Goal: Transaction & Acquisition: Download file/media

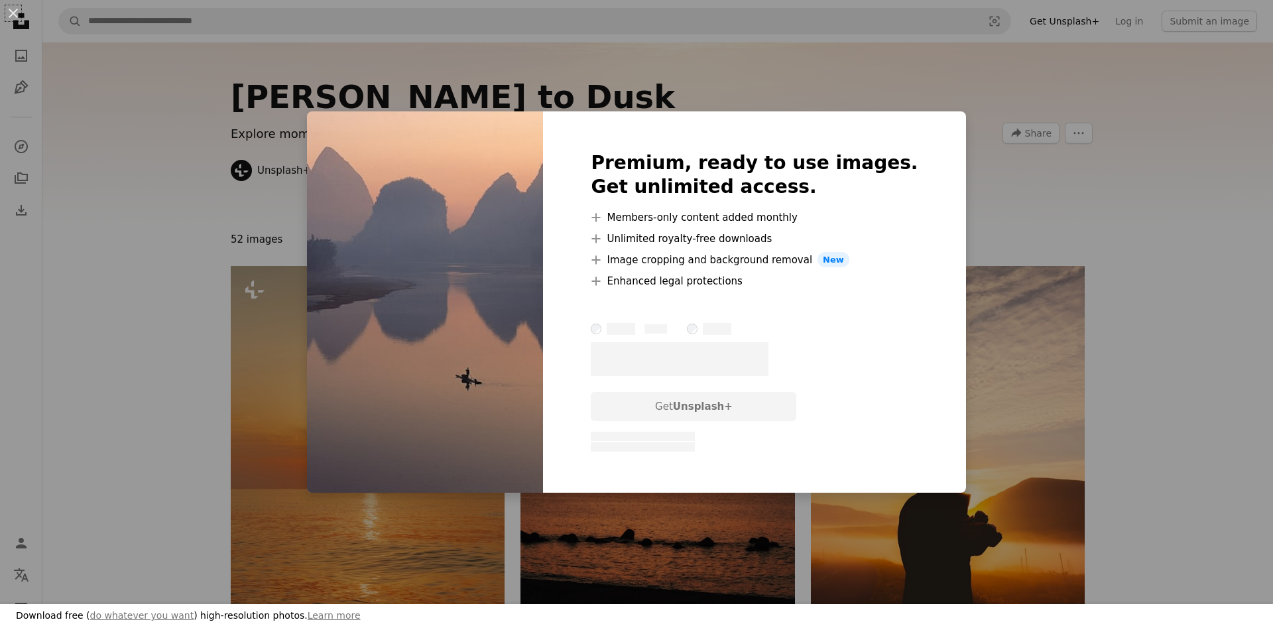
scroll to position [1082, 0]
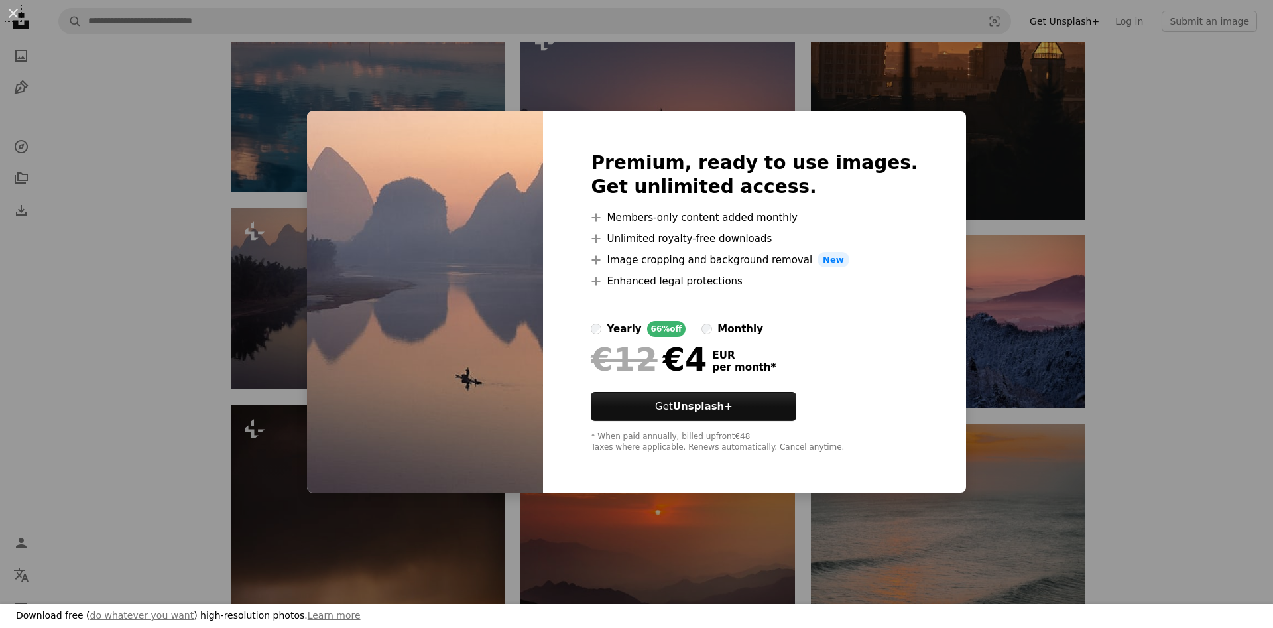
click at [1227, 165] on div "An X shape Download free ( do whatever you want ) high-resolution photos. Learn…" at bounding box center [636, 314] width 1273 height 628
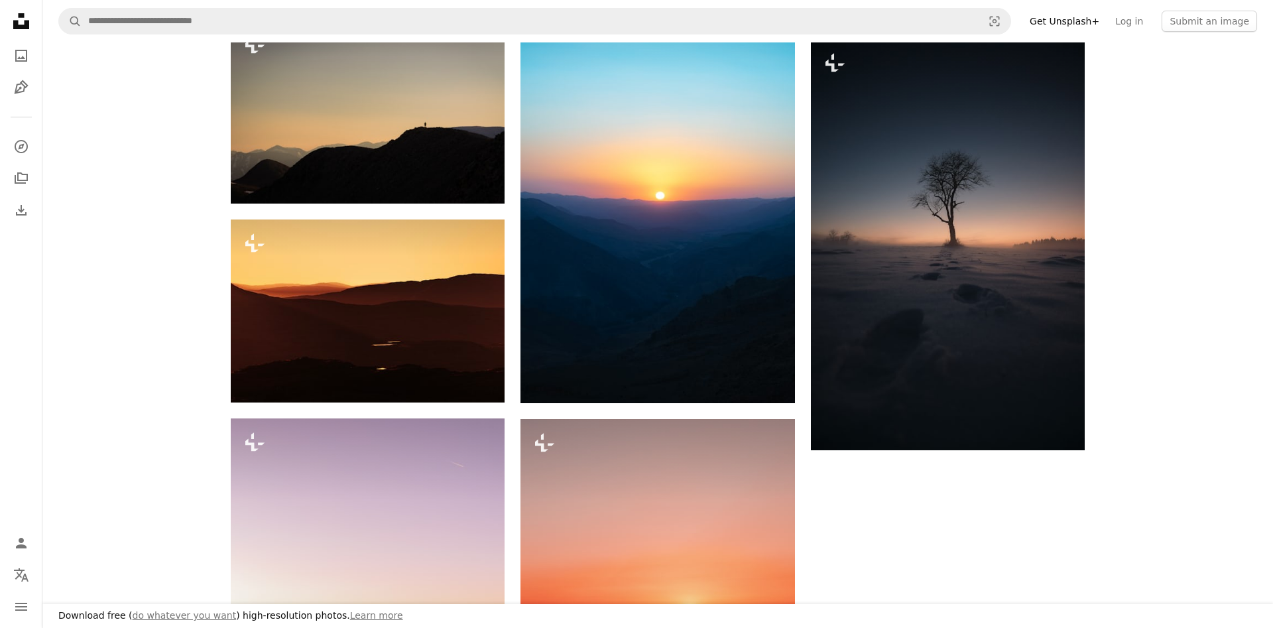
scroll to position [1826, 0]
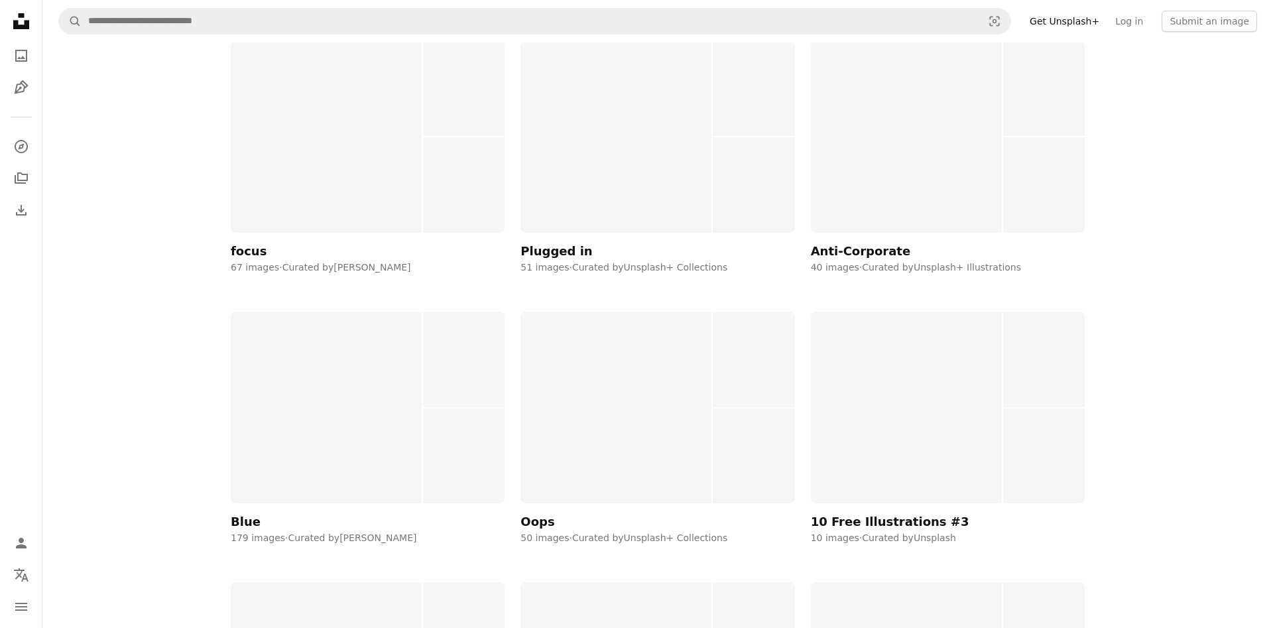
scroll to position [3178, 0]
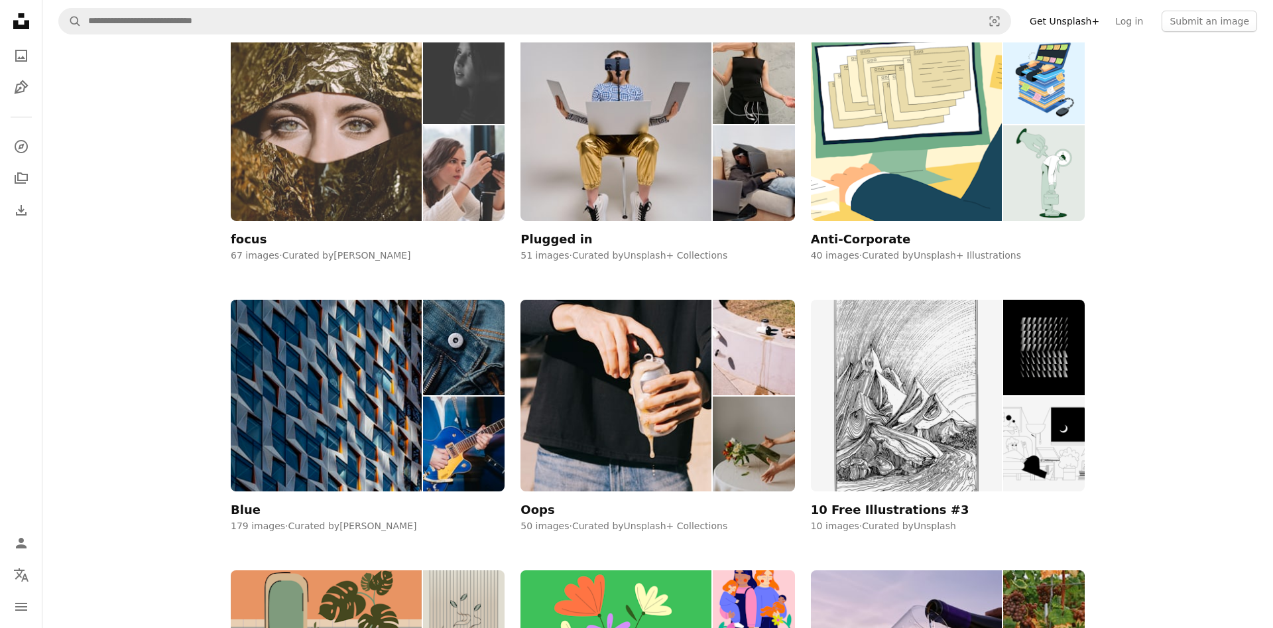
click at [381, 150] on img at bounding box center [326, 125] width 191 height 192
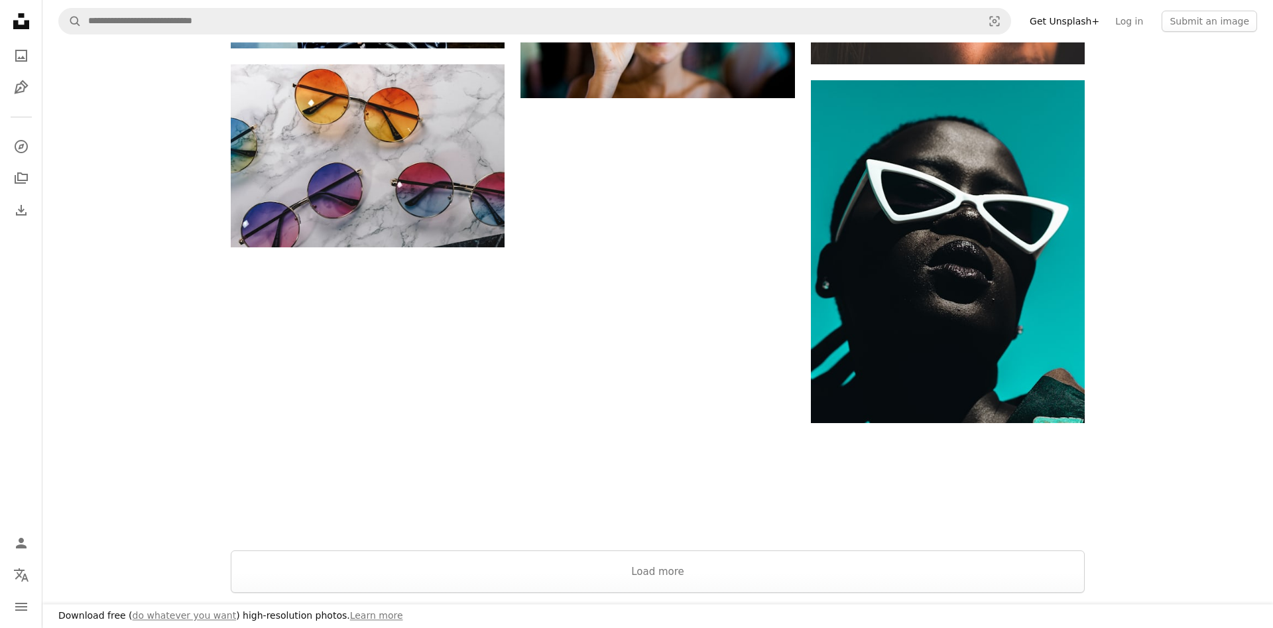
scroll to position [1961, 0]
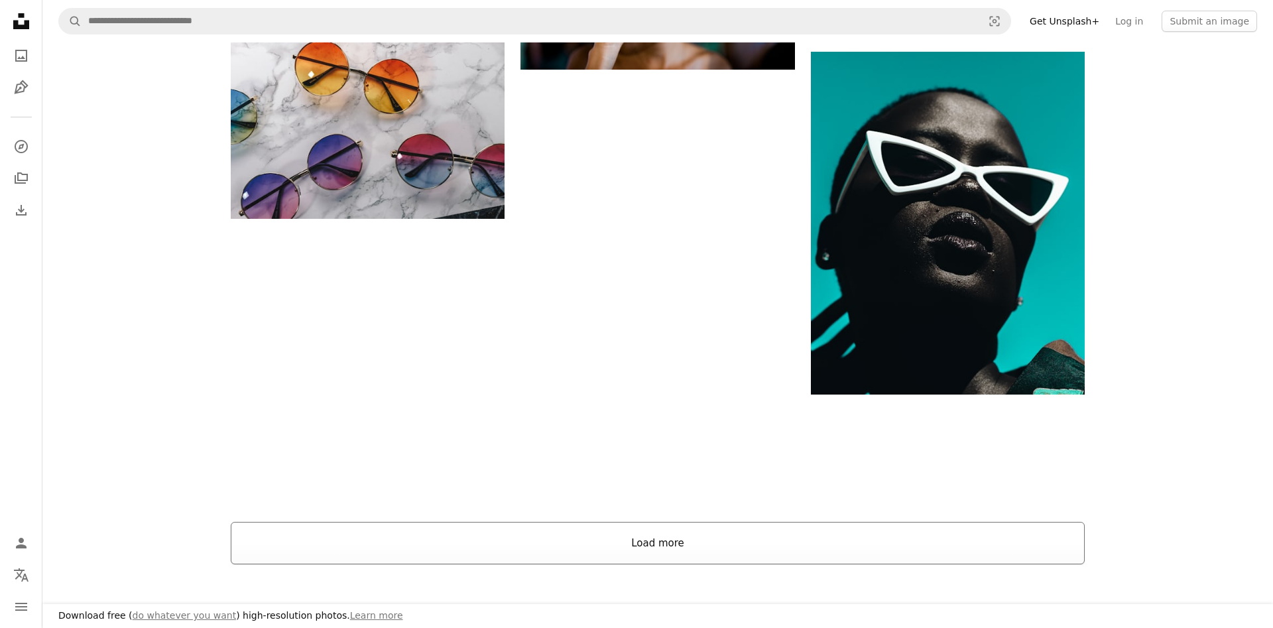
click at [669, 543] on button "Load more" at bounding box center [658, 543] width 854 height 42
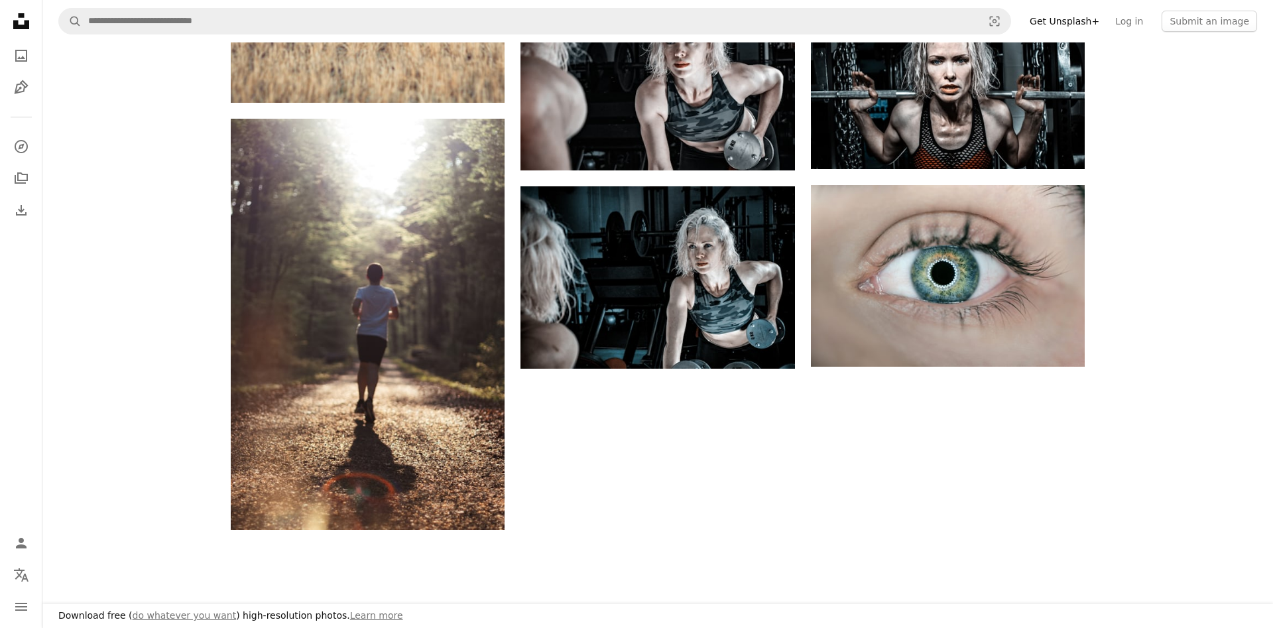
scroll to position [6018, 0]
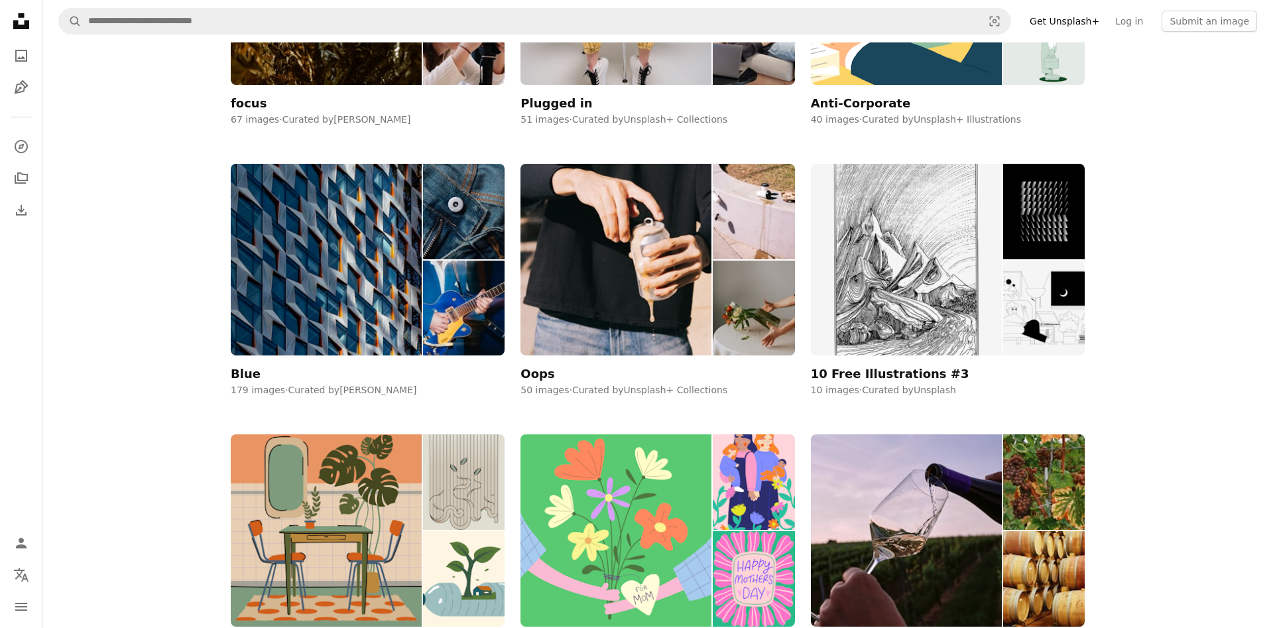
scroll to position [3313, 0]
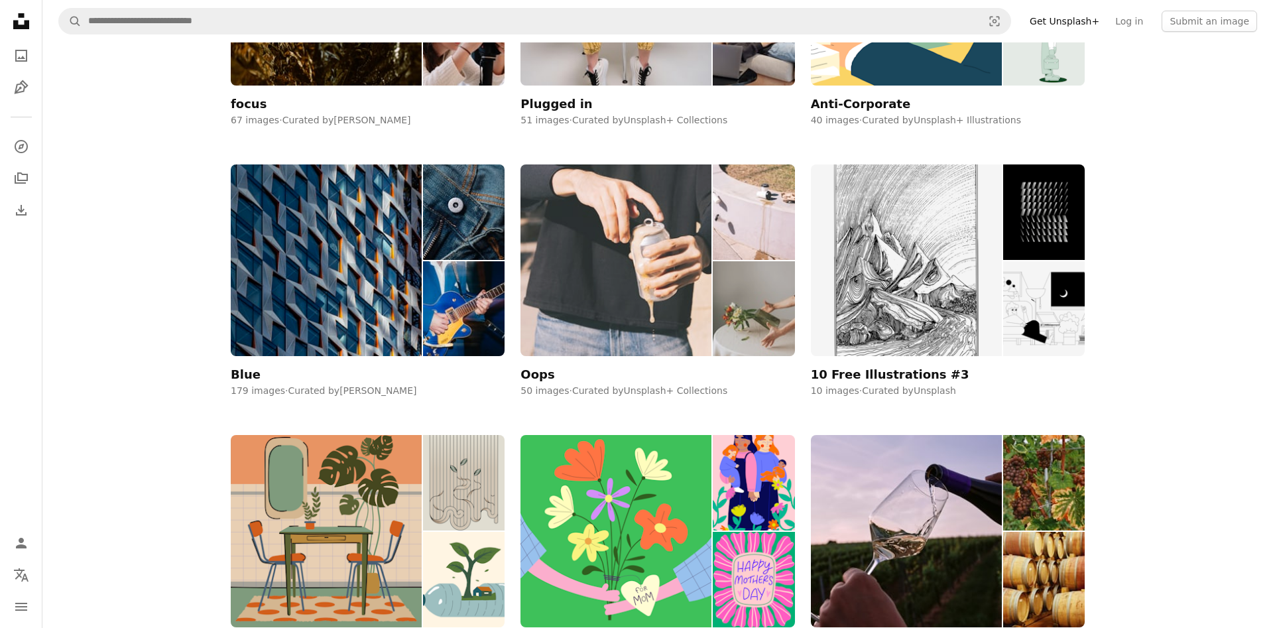
click at [605, 259] on img at bounding box center [615, 260] width 191 height 192
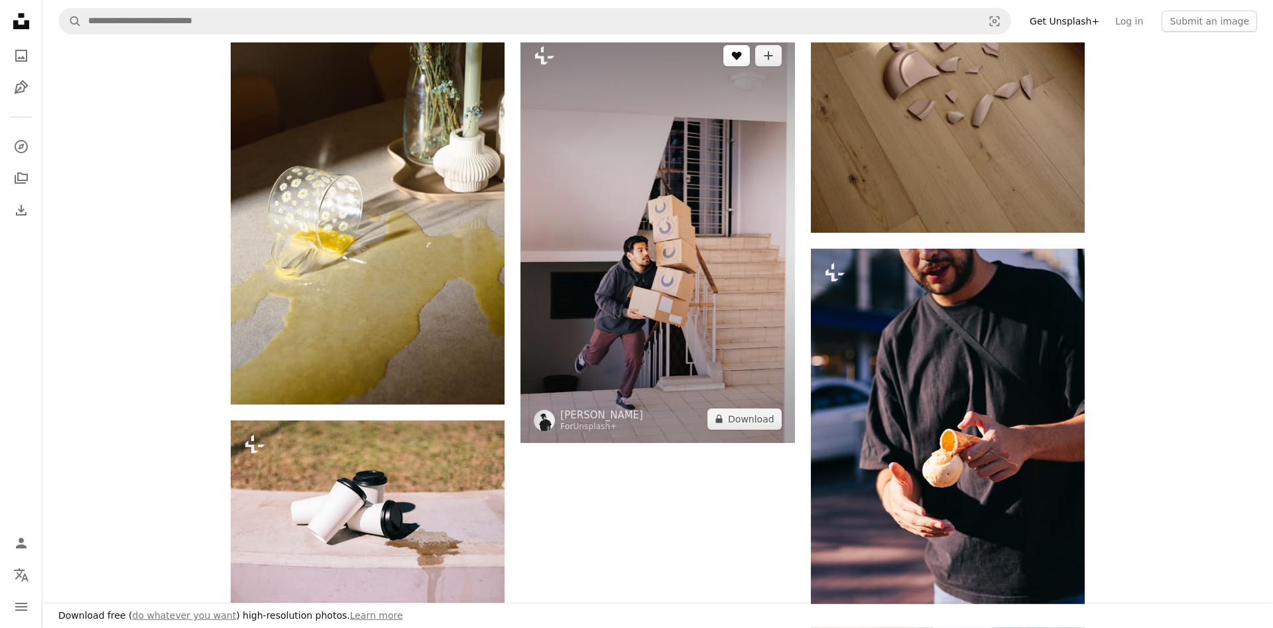
scroll to position [1961, 0]
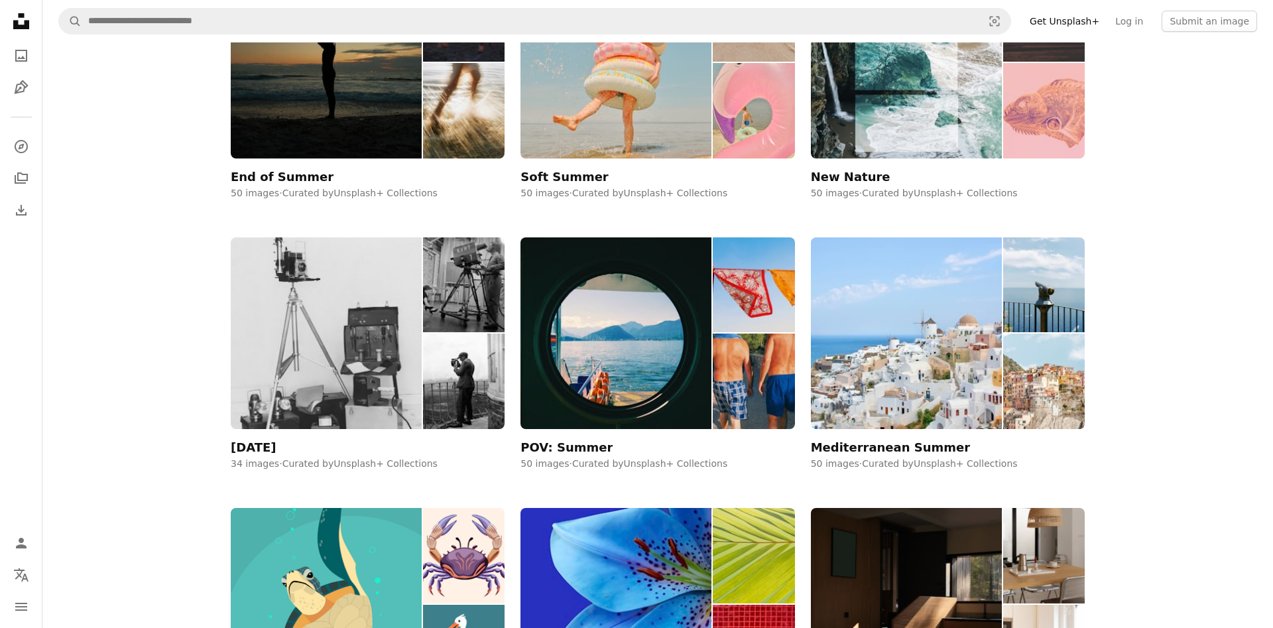
scroll to position [203, 0]
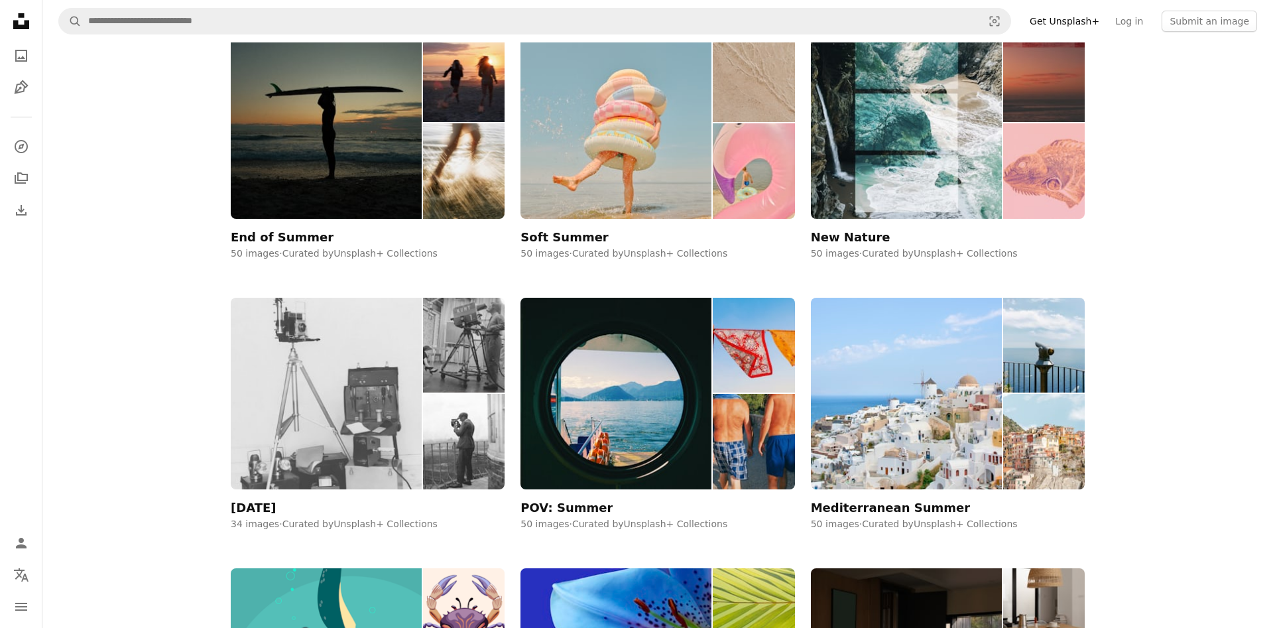
click at [316, 380] on img at bounding box center [326, 394] width 191 height 192
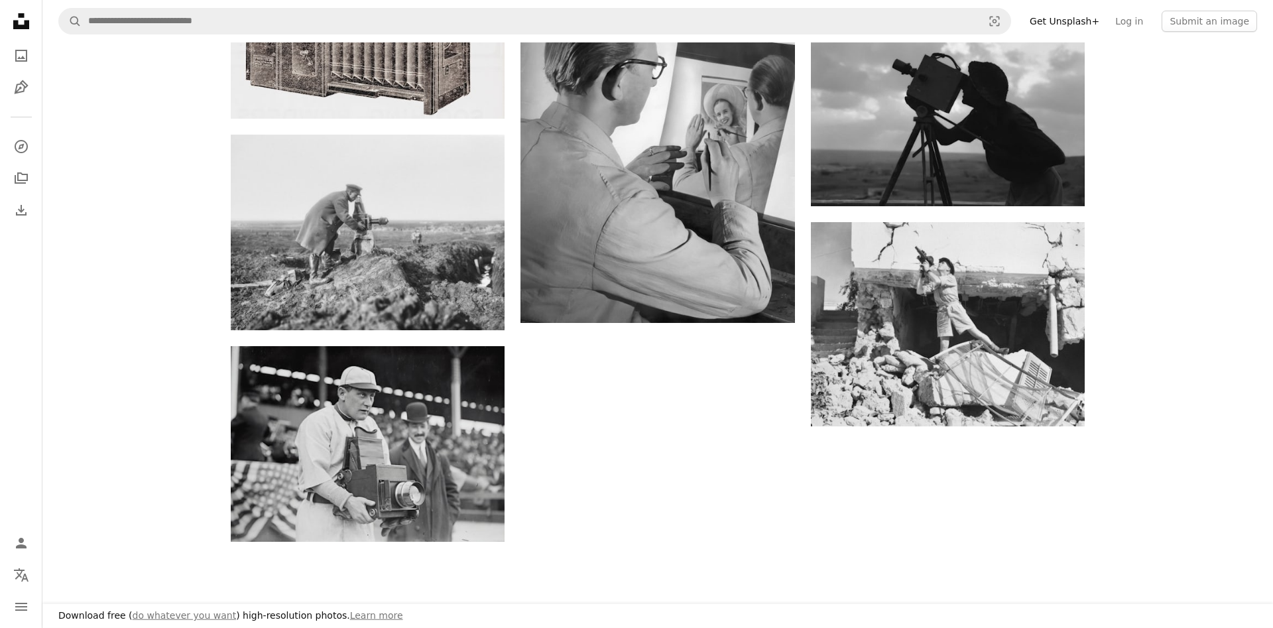
scroll to position [1623, 0]
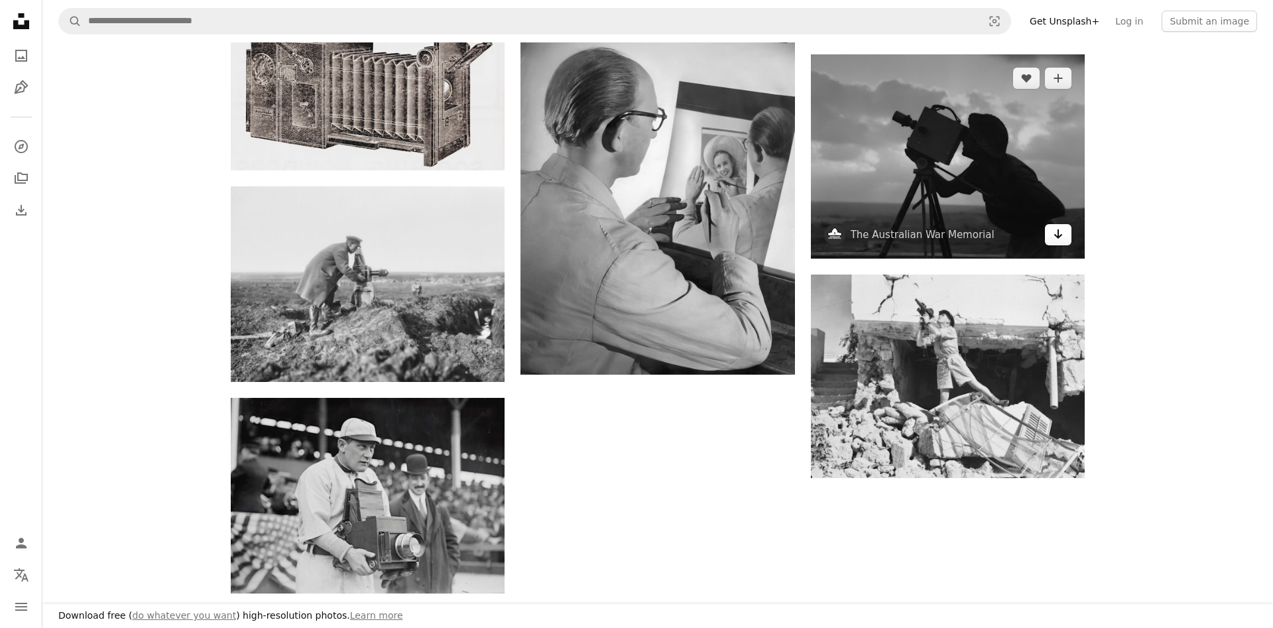
click at [1054, 242] on icon "Arrow pointing down" at bounding box center [1058, 234] width 11 height 16
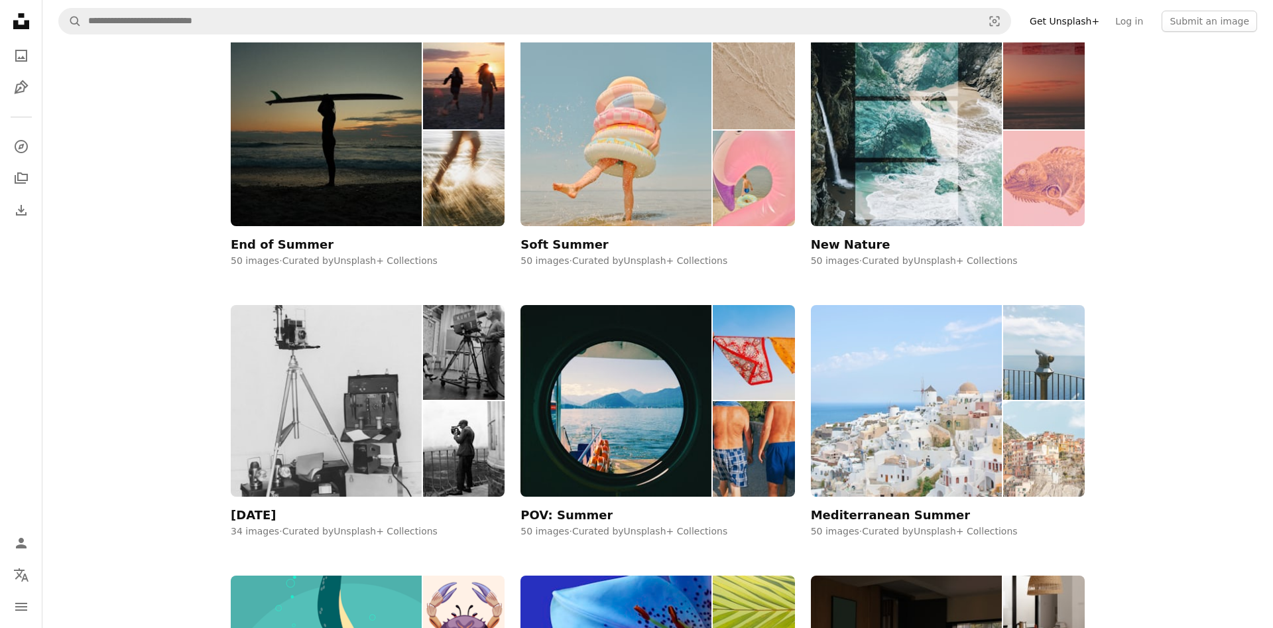
scroll to position [203, 0]
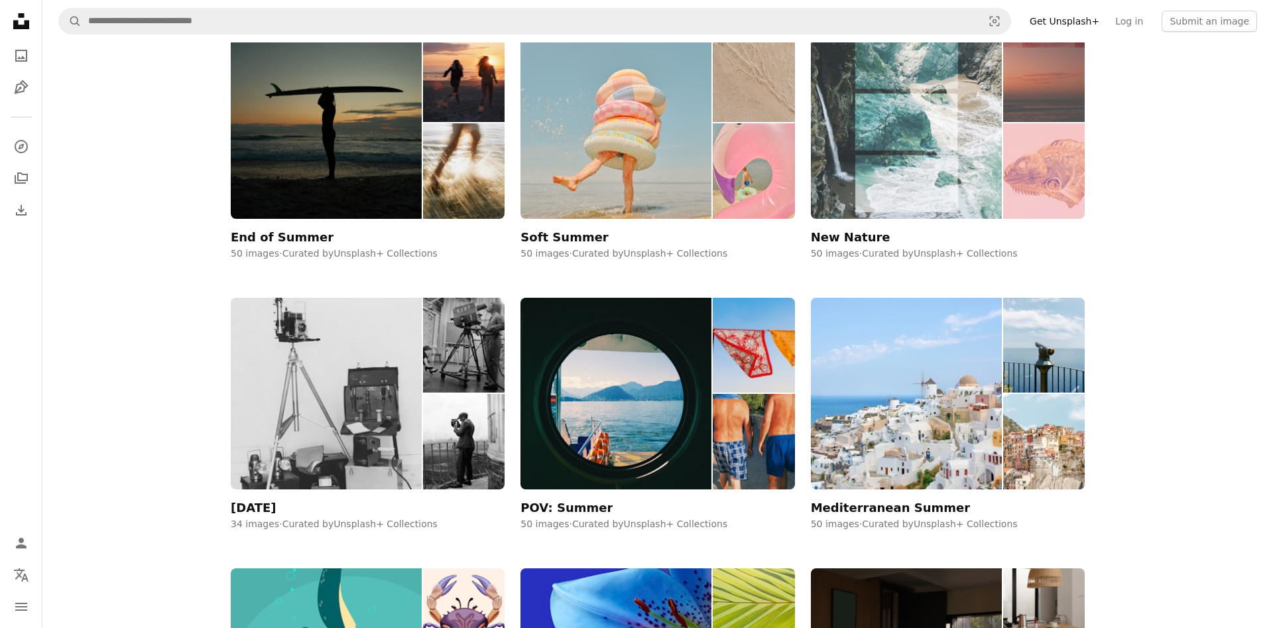
click at [904, 150] on img at bounding box center [906, 123] width 191 height 192
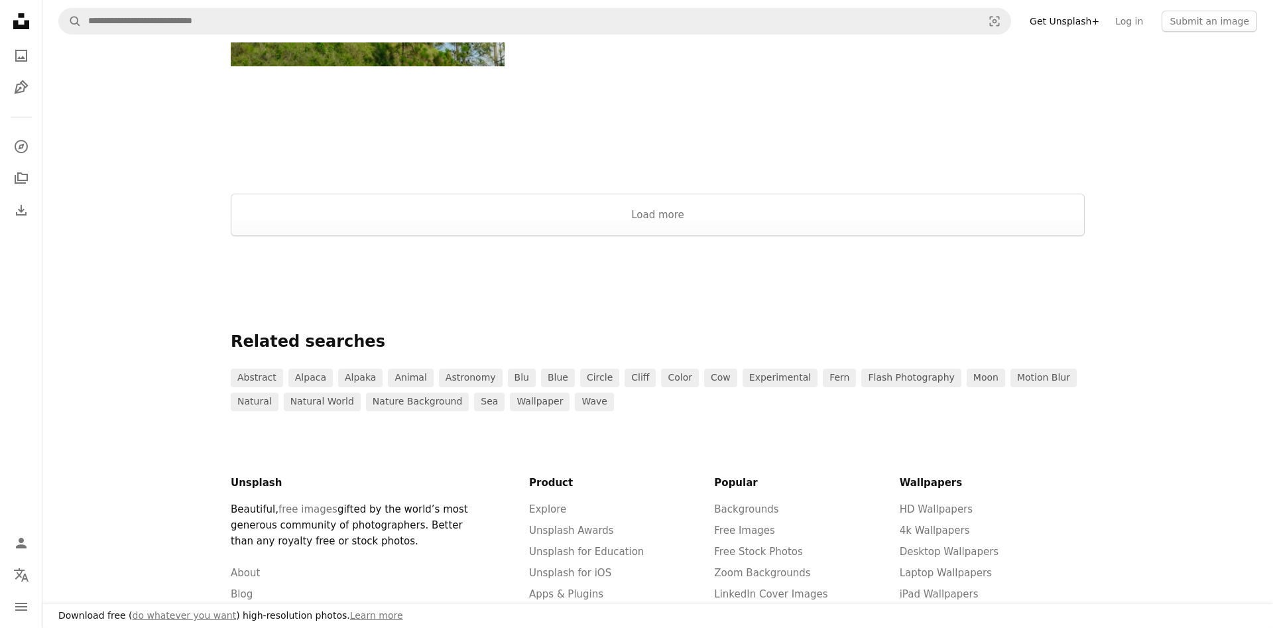
scroll to position [1754, 0]
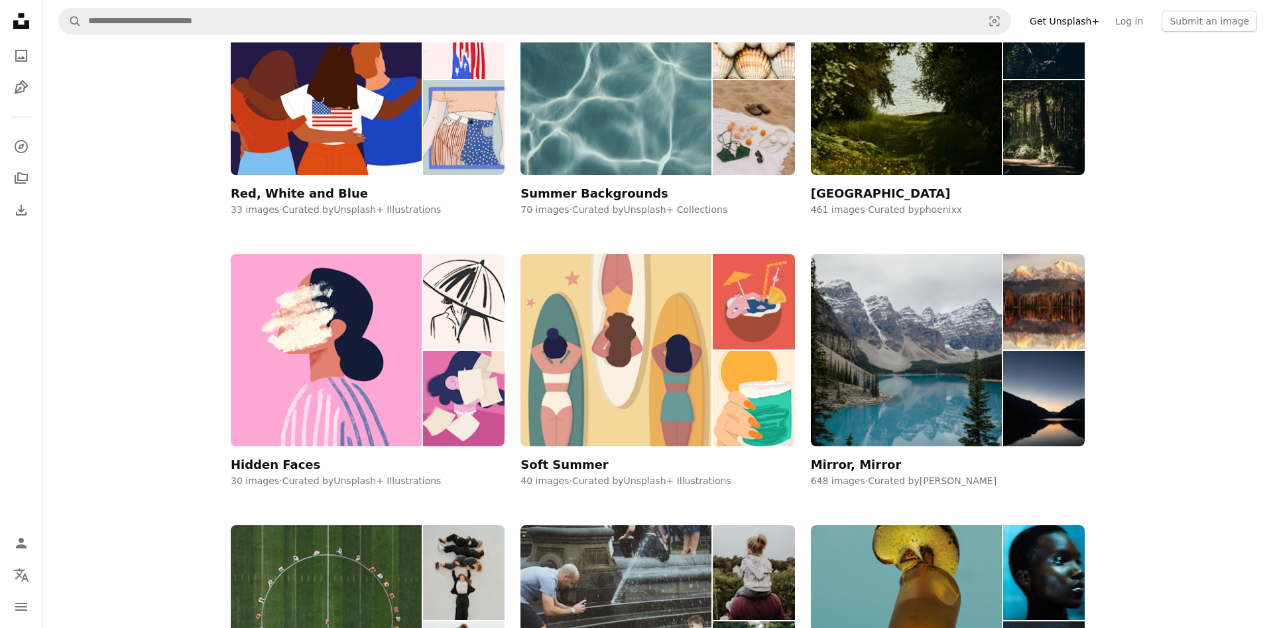
scroll to position [1893, 0]
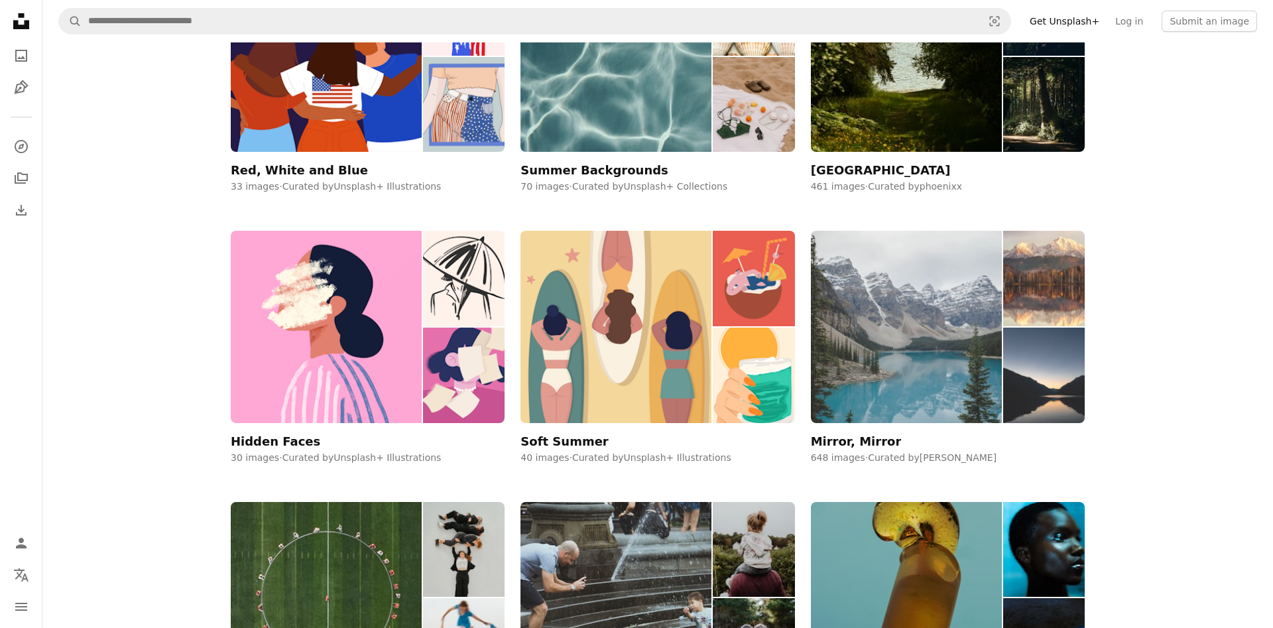
click at [920, 363] on img at bounding box center [906, 327] width 191 height 192
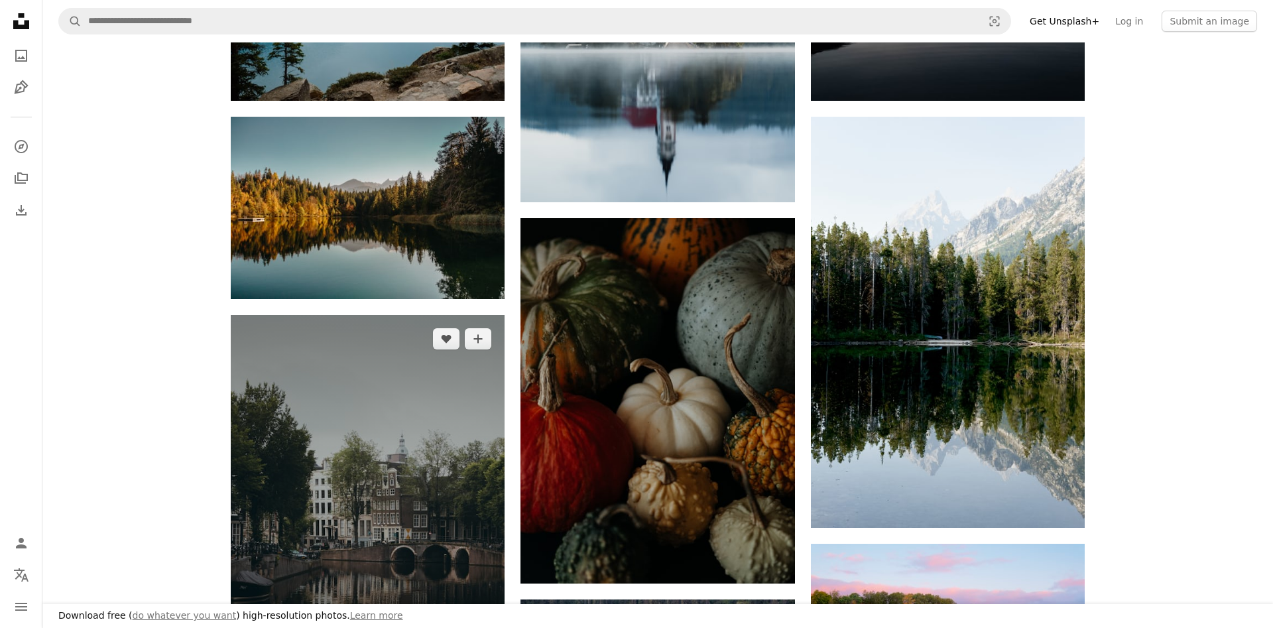
scroll to position [609, 0]
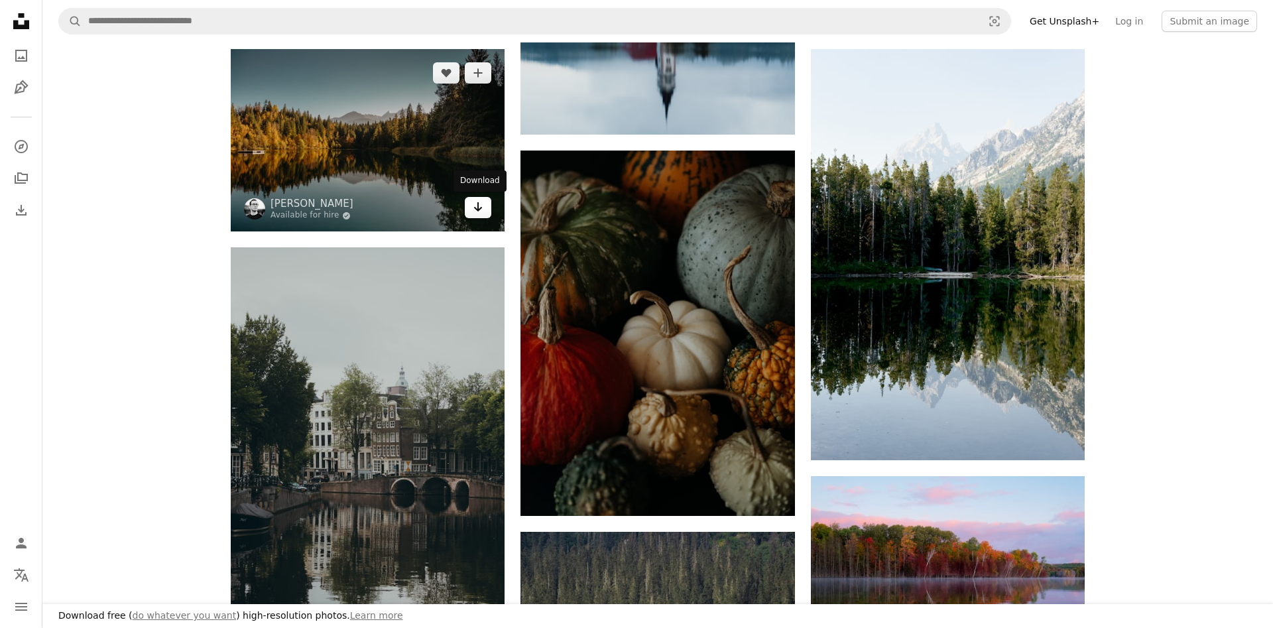
click at [479, 212] on icon "Arrow pointing down" at bounding box center [478, 207] width 11 height 16
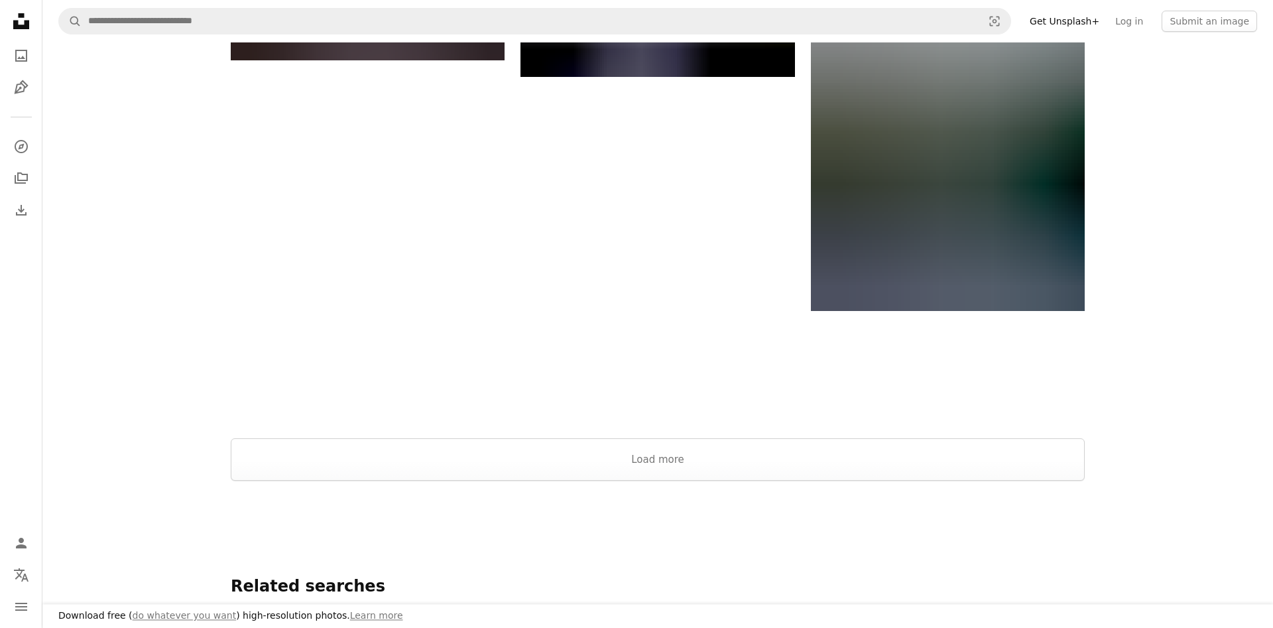
scroll to position [2231, 0]
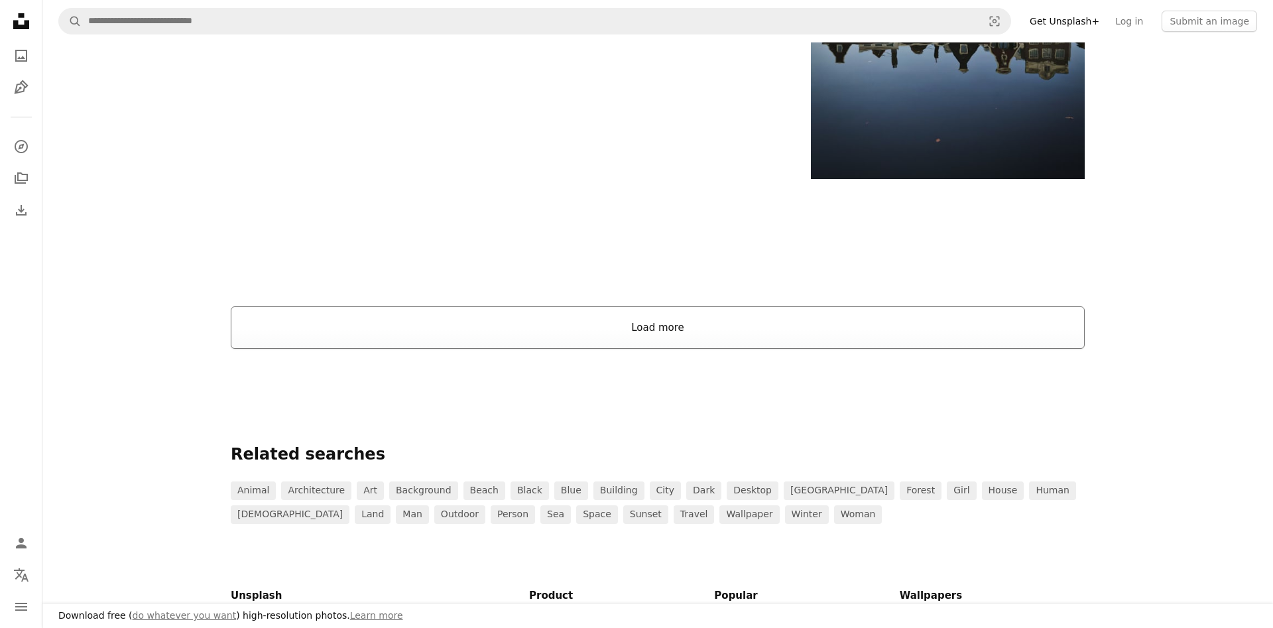
click at [595, 326] on button "Load more" at bounding box center [658, 327] width 854 height 42
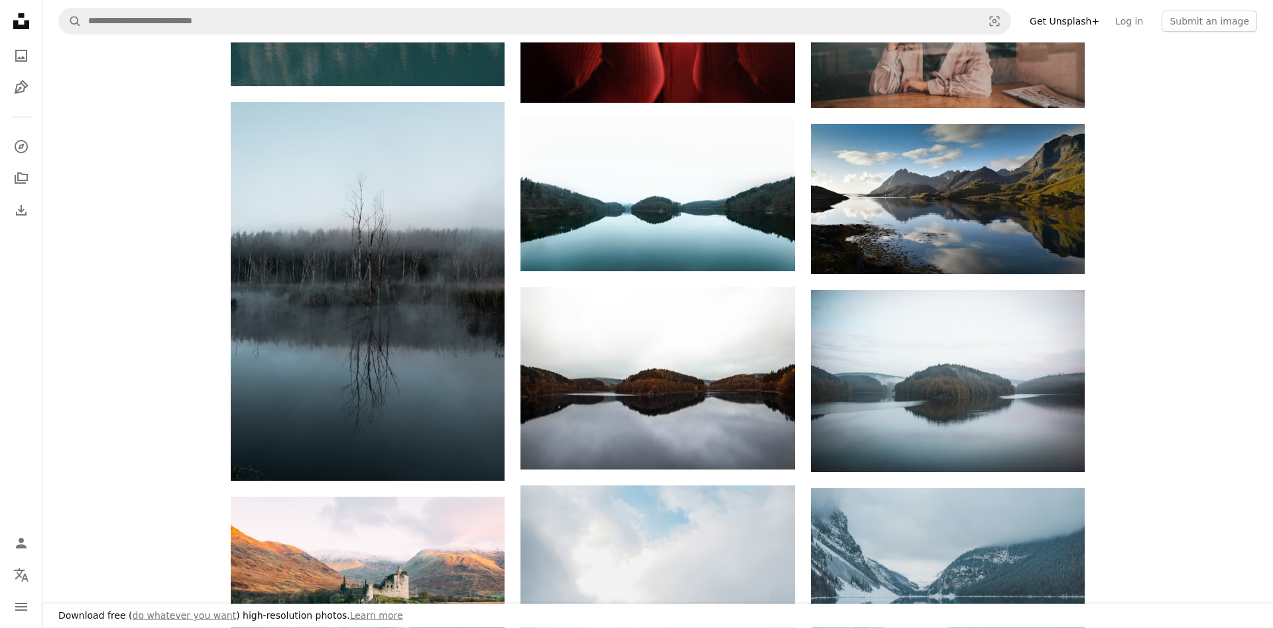
scroll to position [2502, 0]
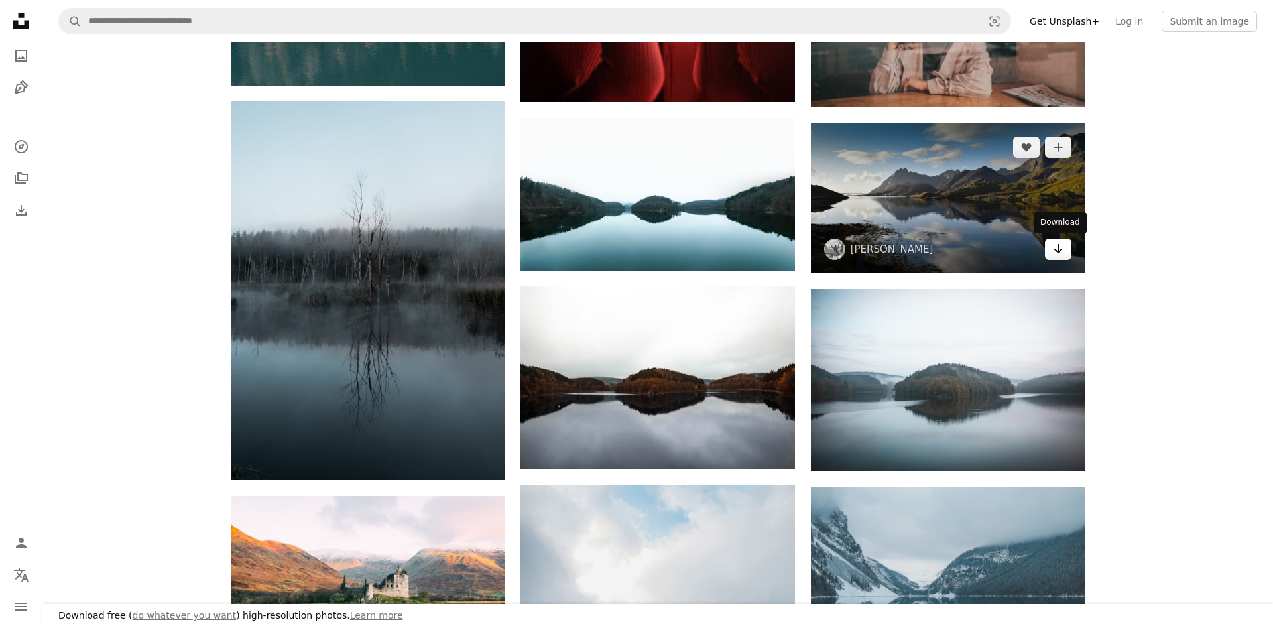
click at [1065, 251] on link "Arrow pointing down" at bounding box center [1058, 249] width 27 height 21
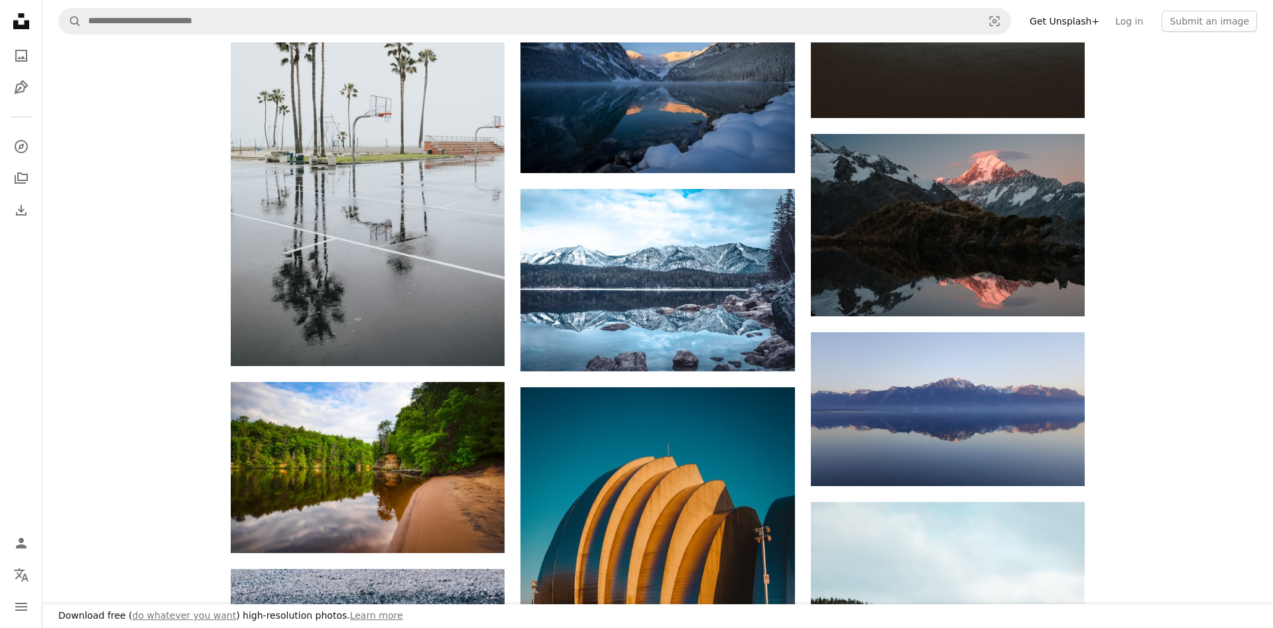
scroll to position [4868, 0]
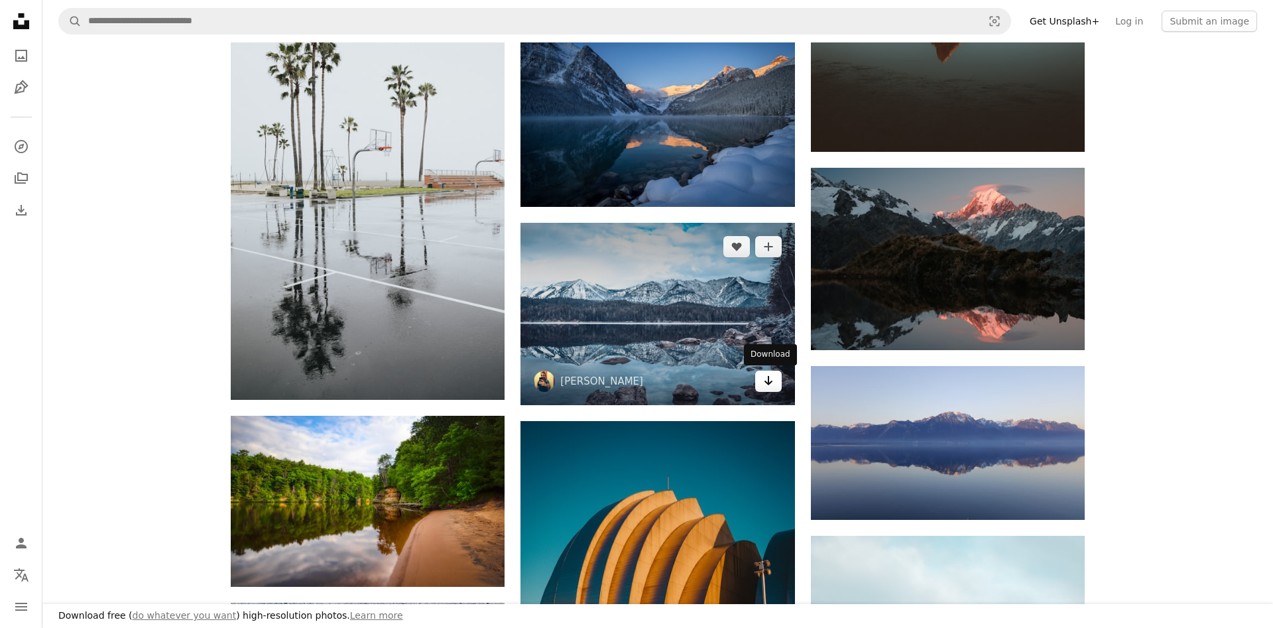
click at [769, 386] on icon "Arrow pointing down" at bounding box center [768, 381] width 11 height 16
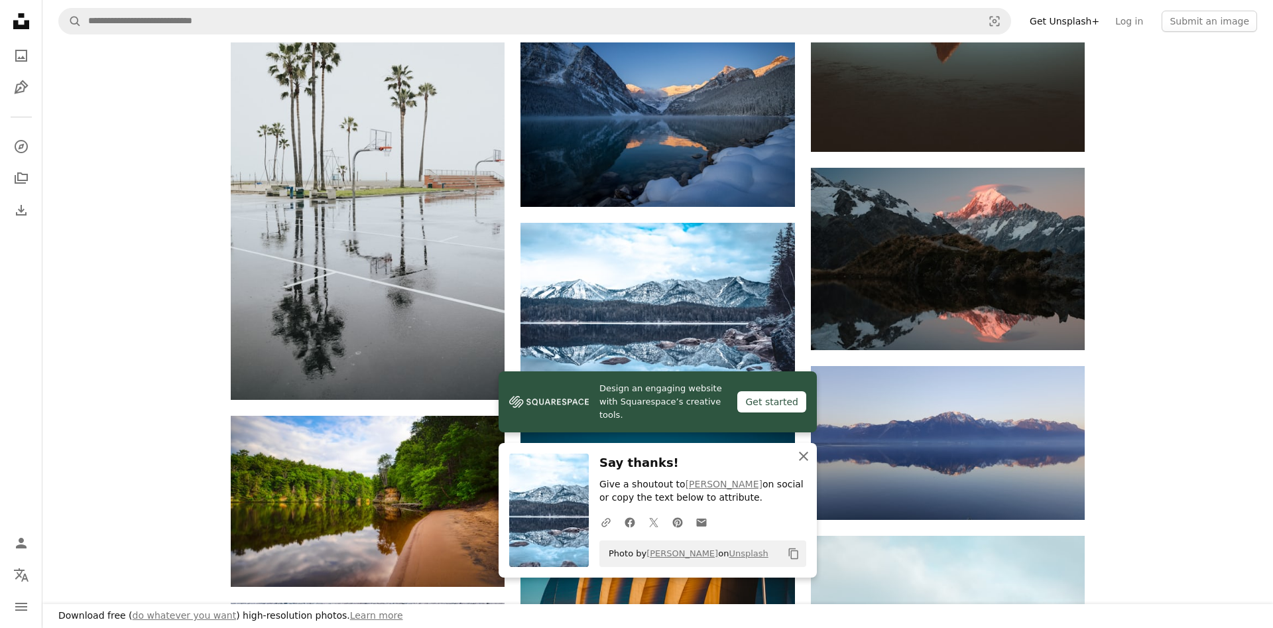
click at [803, 459] on icon "An X shape" at bounding box center [803, 456] width 16 height 16
